Goal: Task Accomplishment & Management: Manage account settings

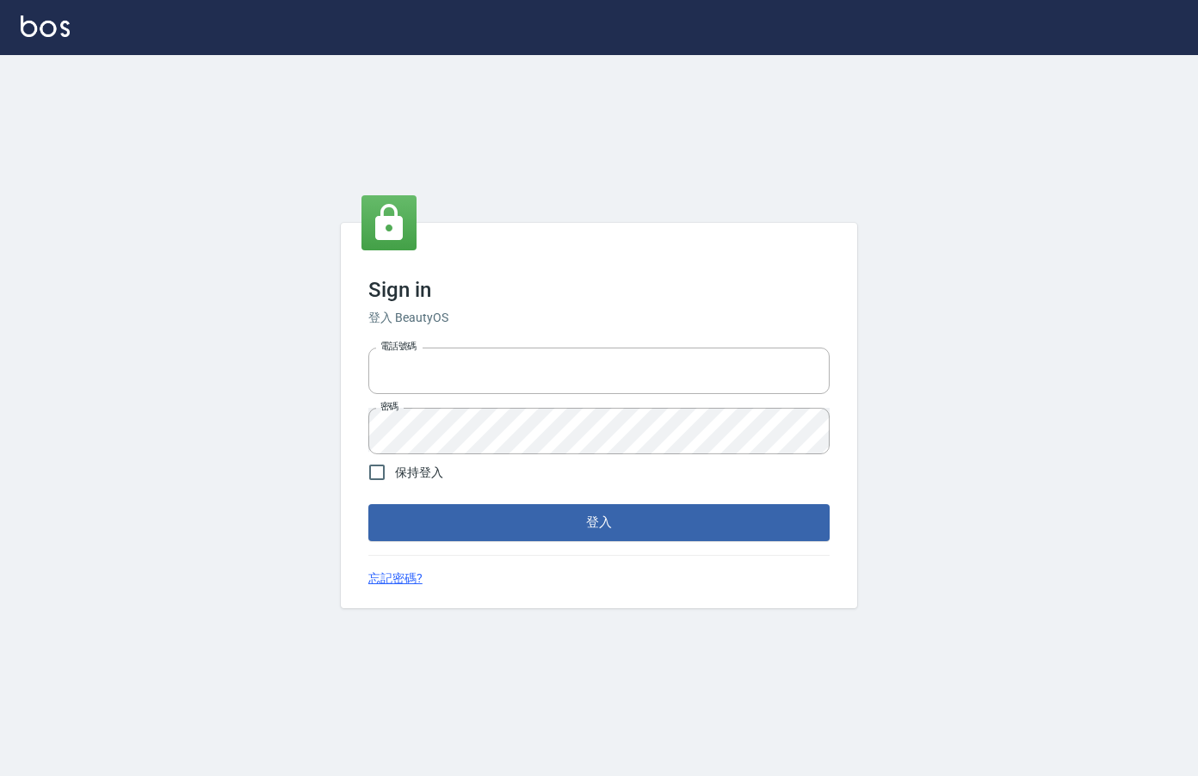
type input "0912850395"
click at [637, 548] on div "Sign in 登入 BeautyOS 電話號碼 [PHONE_NUMBER] 電話號碼 密碼 密碼 保持登入 登入 忘記密碼?" at bounding box center [599, 415] width 516 height 385
click at [639, 537] on button "登入" at bounding box center [598, 522] width 461 height 36
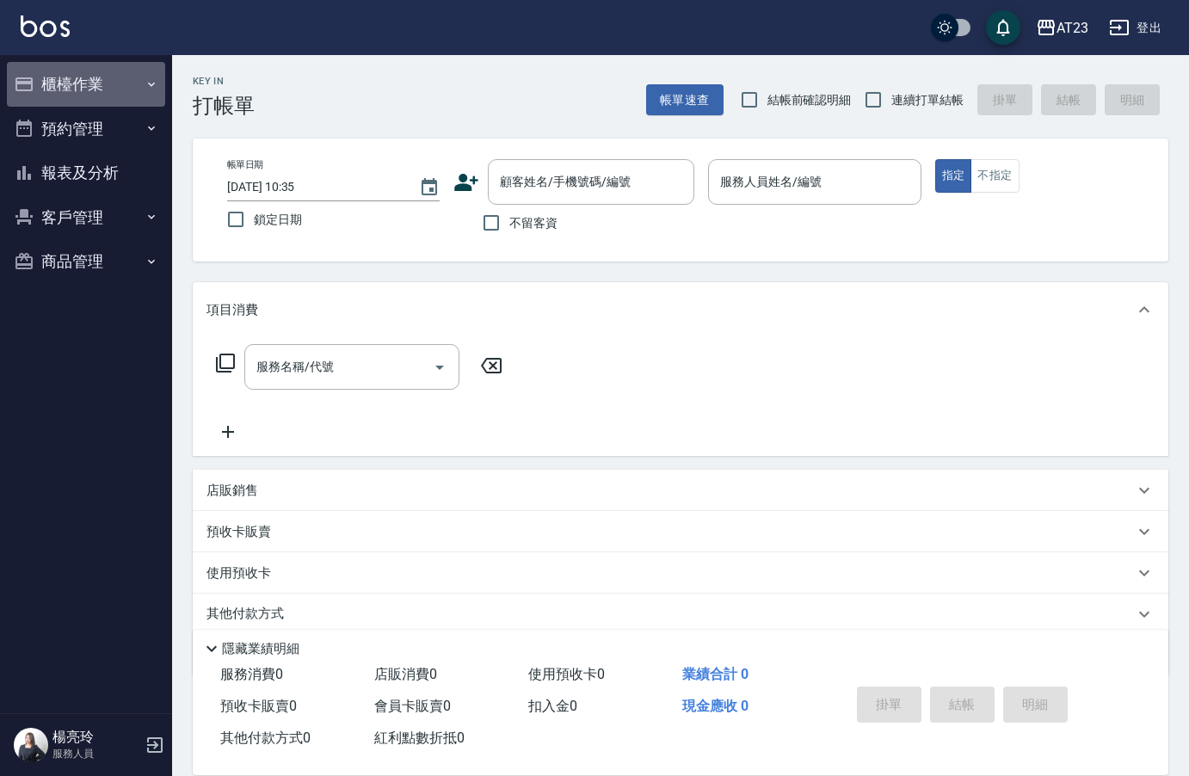
click at [99, 84] on button "櫃檯作業" at bounding box center [86, 84] width 158 height 45
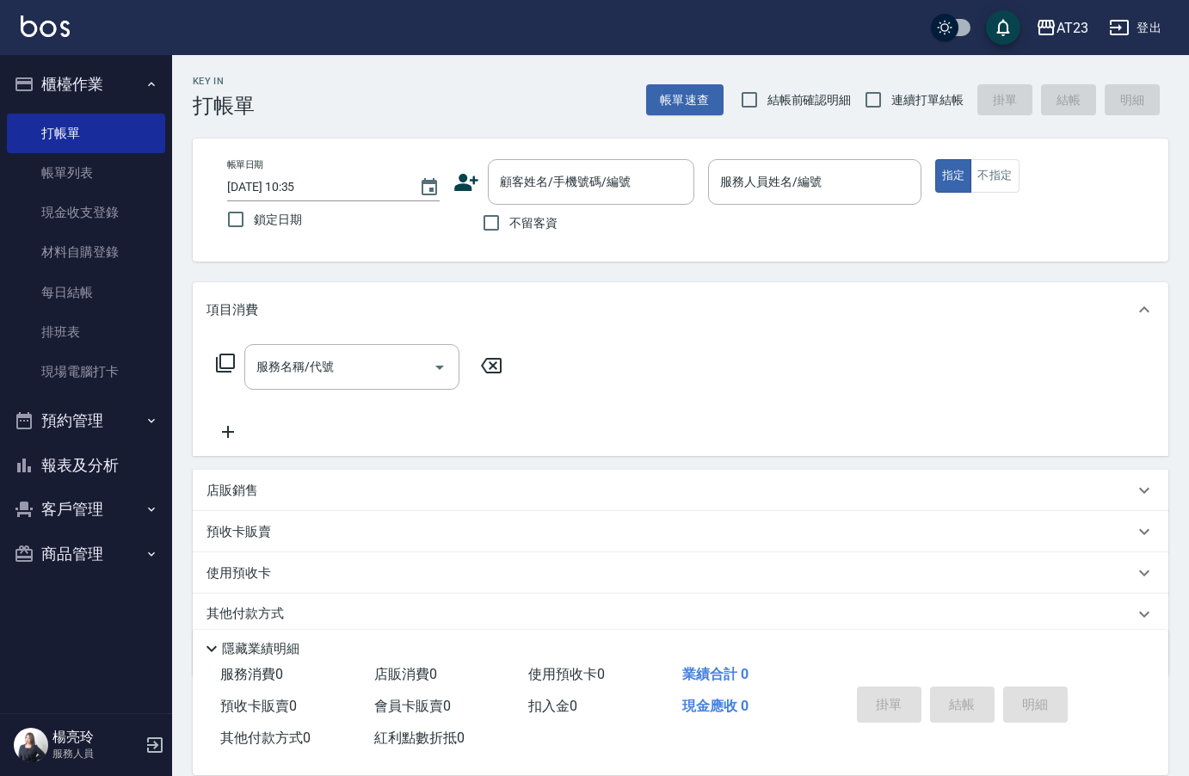
click at [92, 474] on button "報表及分析" at bounding box center [86, 465] width 158 height 45
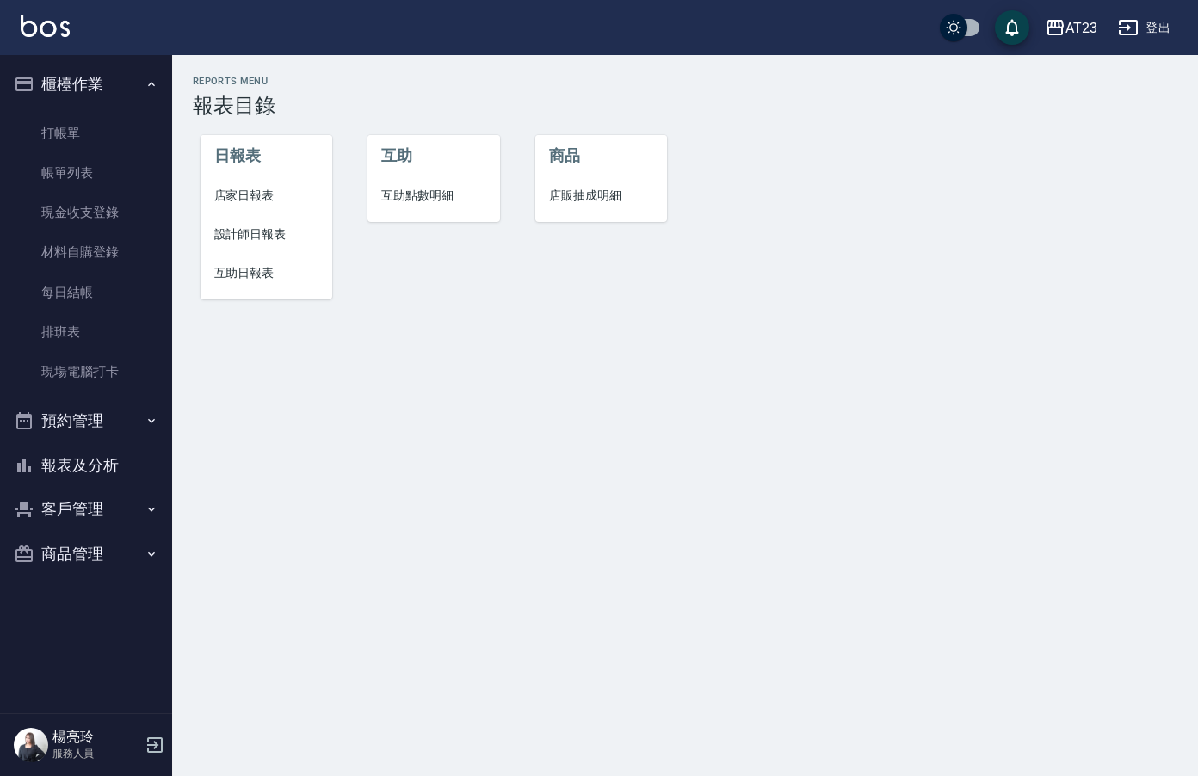
click at [267, 205] on li "店家日報表" at bounding box center [266, 195] width 133 height 39
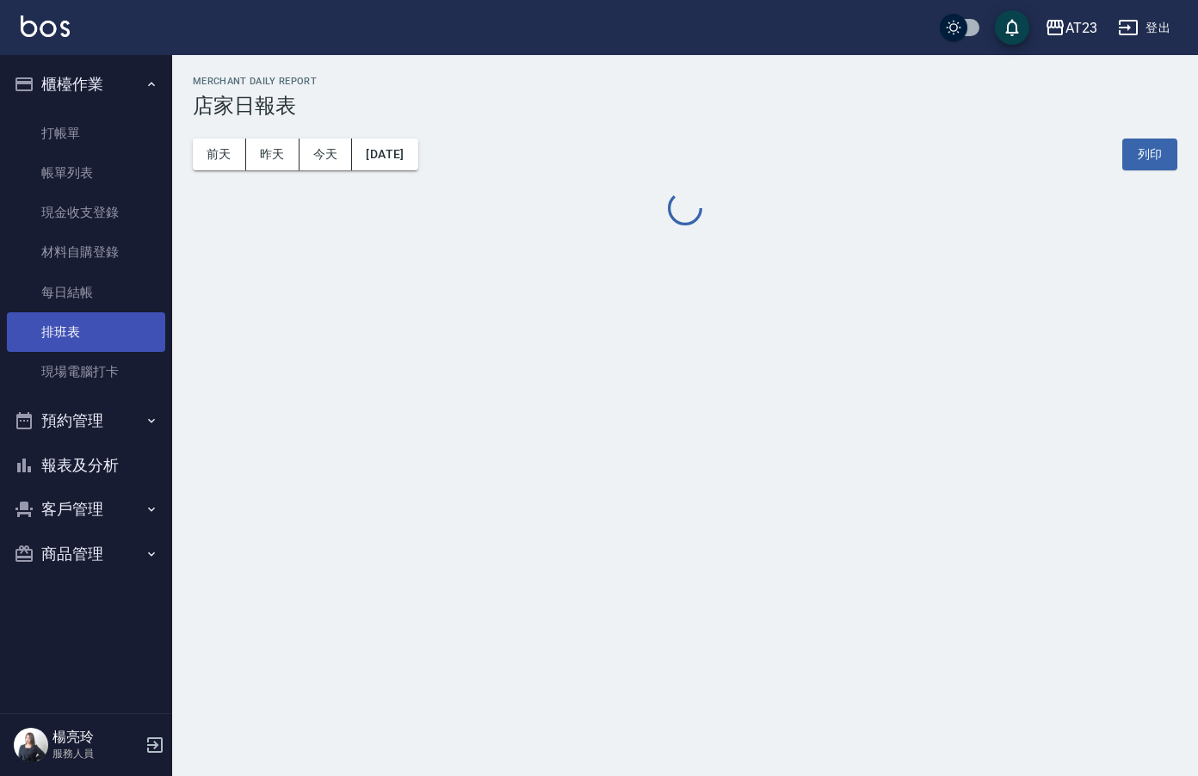
click at [102, 330] on link "排班表" at bounding box center [86, 332] width 158 height 40
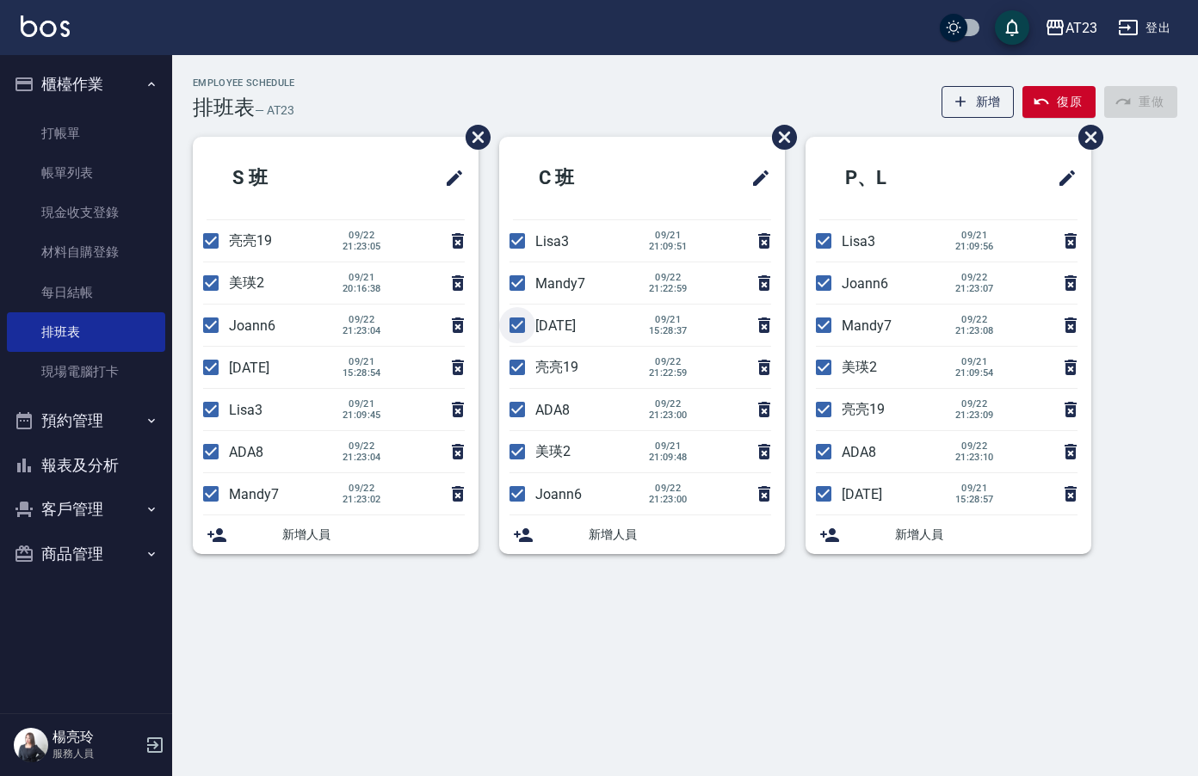
click at [515, 325] on input "checkbox" at bounding box center [517, 325] width 36 height 36
checkbox input "false"
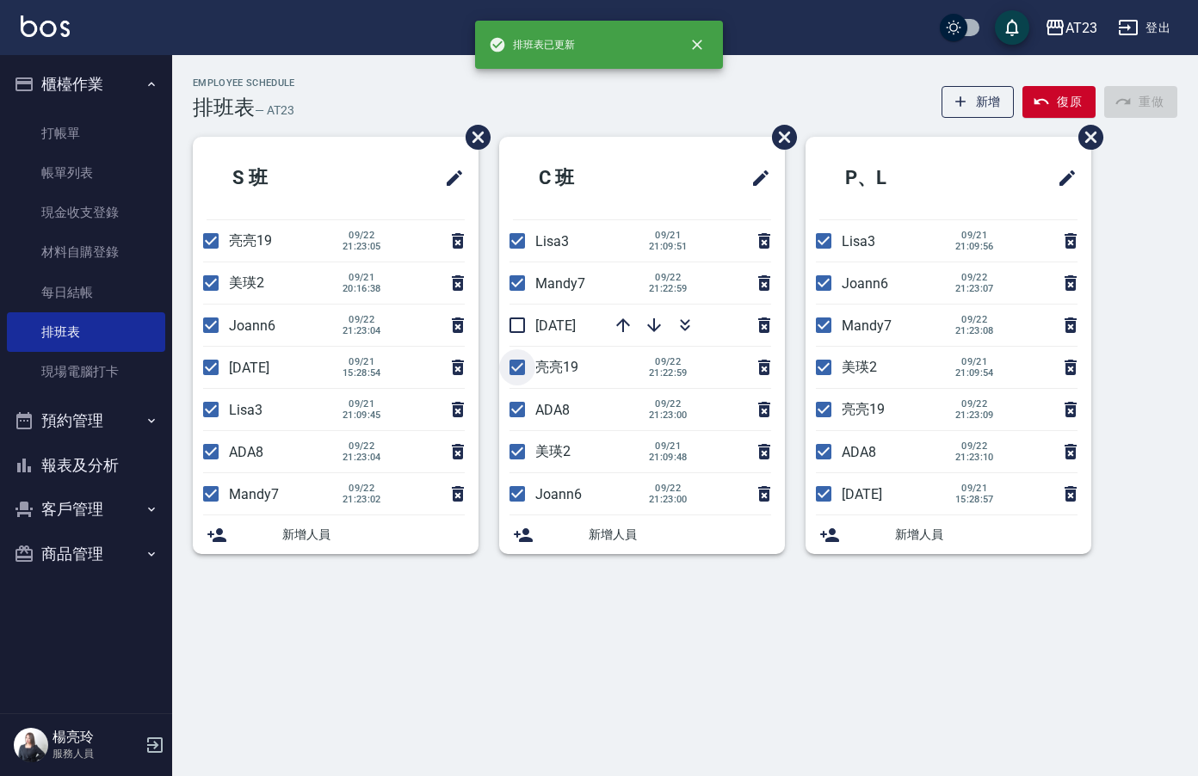
click at [520, 371] on input "checkbox" at bounding box center [517, 367] width 36 height 36
checkbox input "false"
click at [515, 463] on input "checkbox" at bounding box center [517, 452] width 36 height 36
checkbox input "false"
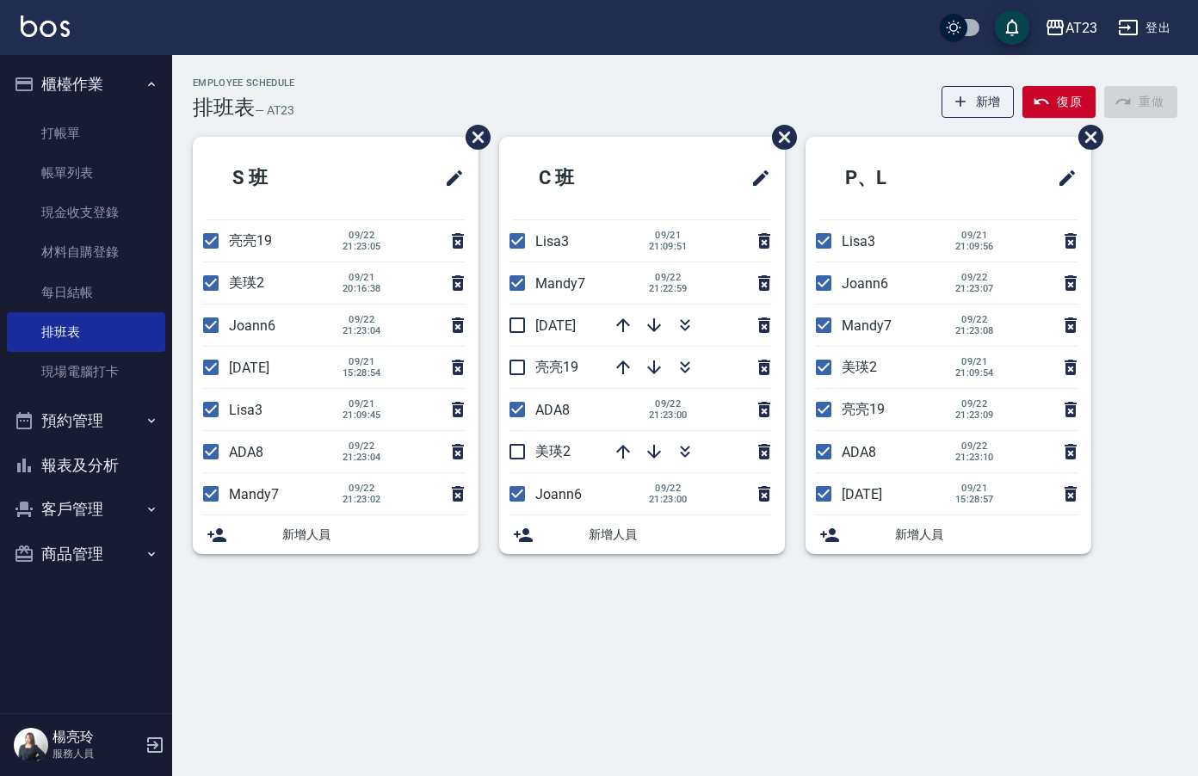
click at [218, 236] on input "checkbox" at bounding box center [211, 241] width 36 height 36
checkbox input "false"
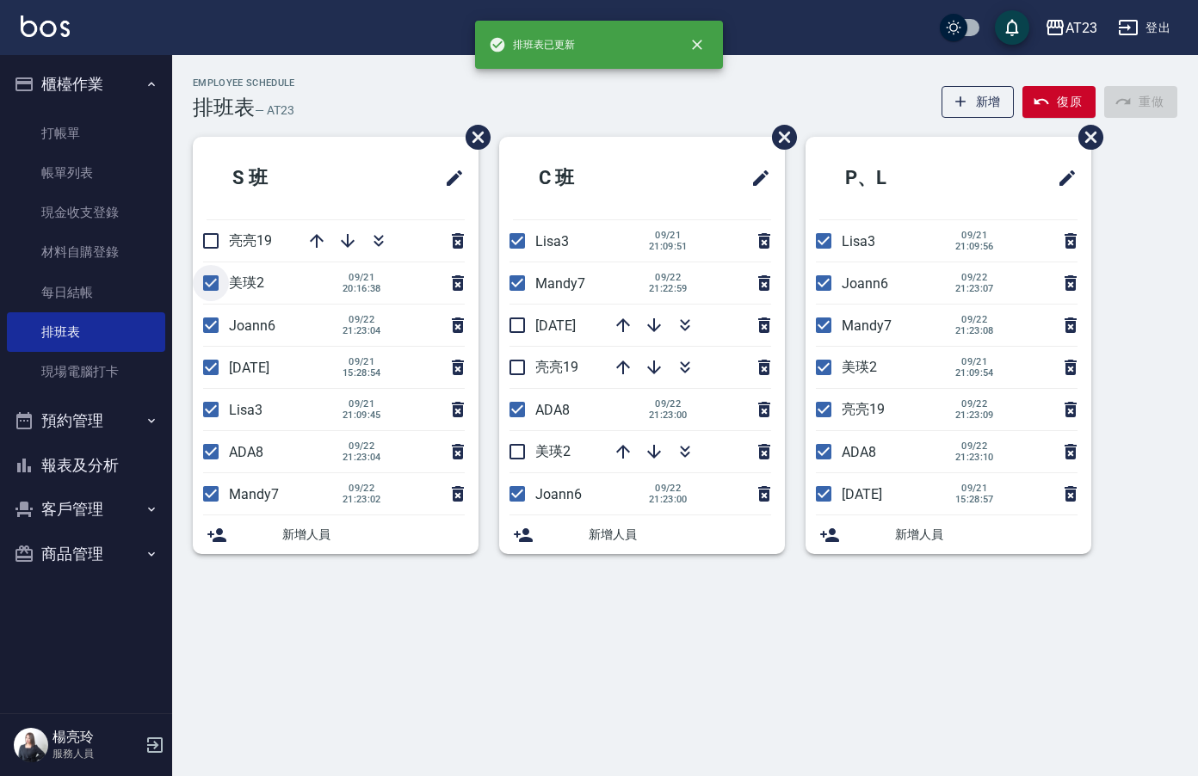
click at [217, 287] on input "checkbox" at bounding box center [211, 283] width 36 height 36
checkbox input "false"
click at [217, 373] on input "checkbox" at bounding box center [211, 367] width 36 height 36
checkbox input "false"
drag, startPoint x: 208, startPoint y: 455, endPoint x: 208, endPoint y: 470, distance: 14.6
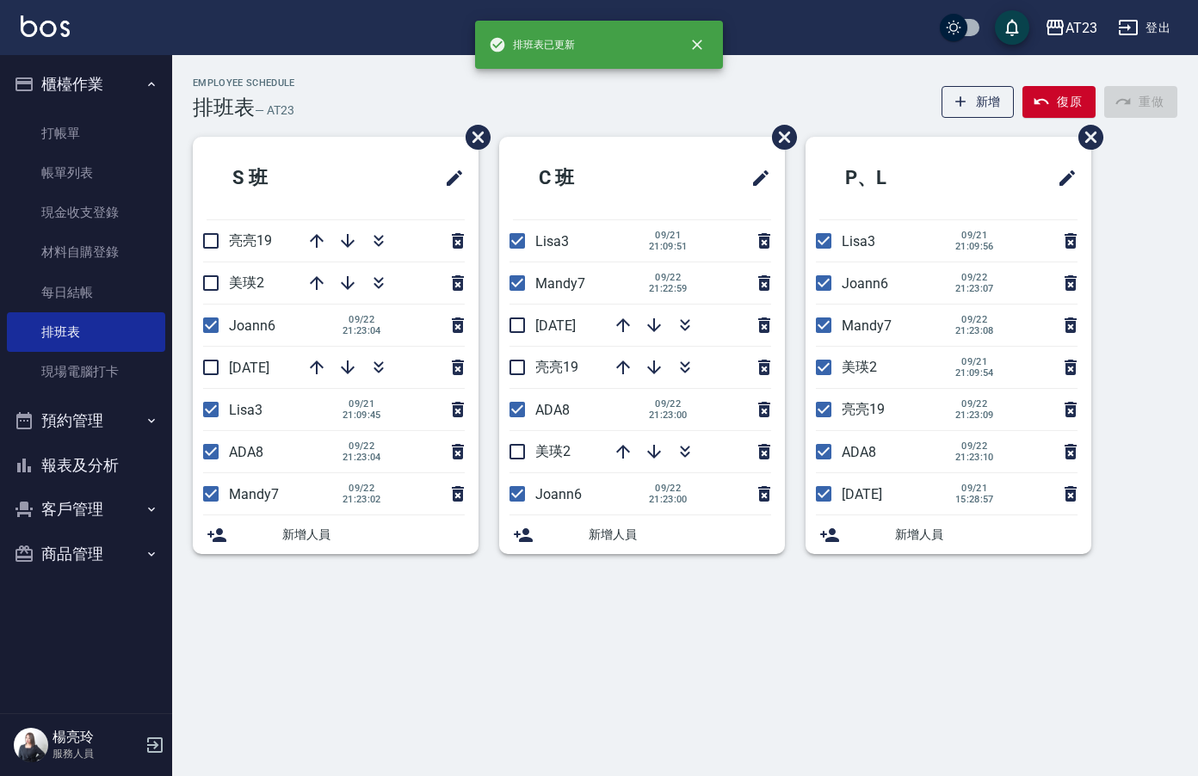
click at [209, 455] on input "checkbox" at bounding box center [211, 452] width 36 height 36
checkbox input "false"
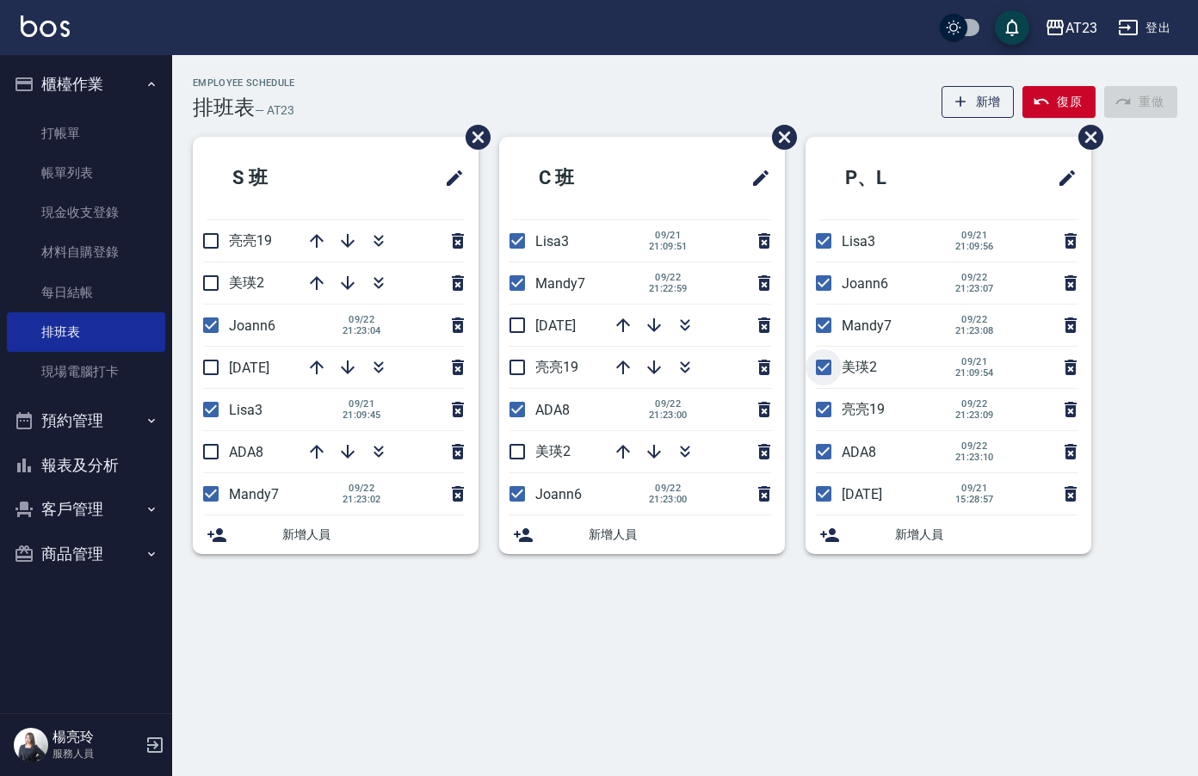
click at [827, 375] on input "checkbox" at bounding box center [823, 367] width 36 height 36
checkbox input "false"
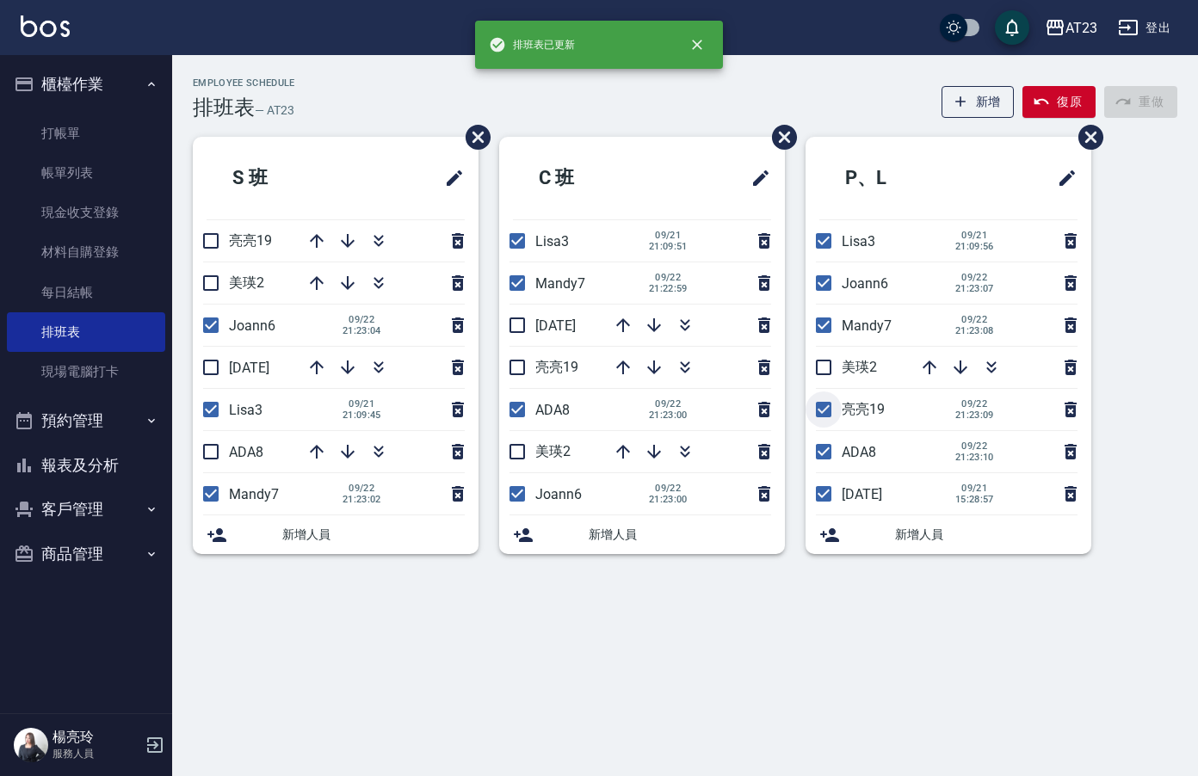
click at [823, 422] on input "checkbox" at bounding box center [823, 410] width 36 height 36
checkbox input "false"
drag, startPoint x: 824, startPoint y: 460, endPoint x: 825, endPoint y: 471, distance: 10.4
click at [824, 461] on input "checkbox" at bounding box center [823, 452] width 36 height 36
checkbox input "false"
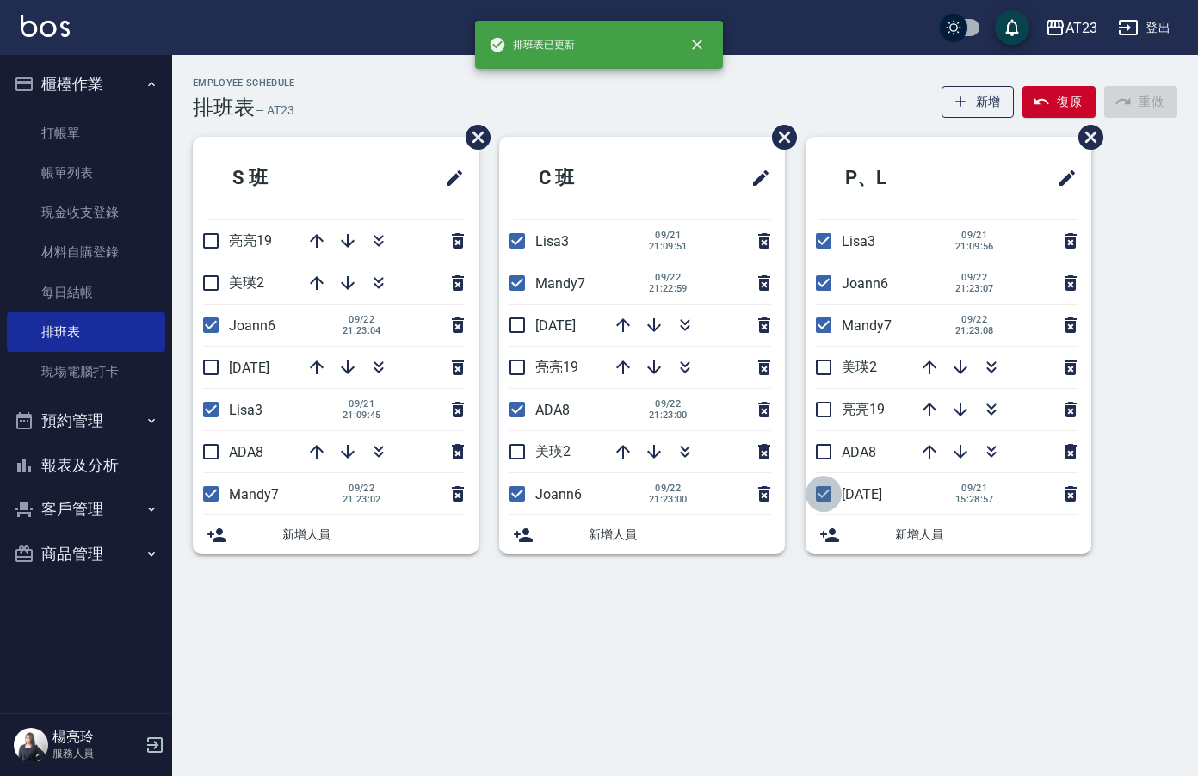
drag, startPoint x: 824, startPoint y: 496, endPoint x: 872, endPoint y: 485, distance: 48.6
click at [825, 496] on input "checkbox" at bounding box center [823, 494] width 36 height 36
checkbox input "false"
